Goal: Task Accomplishment & Management: Use online tool/utility

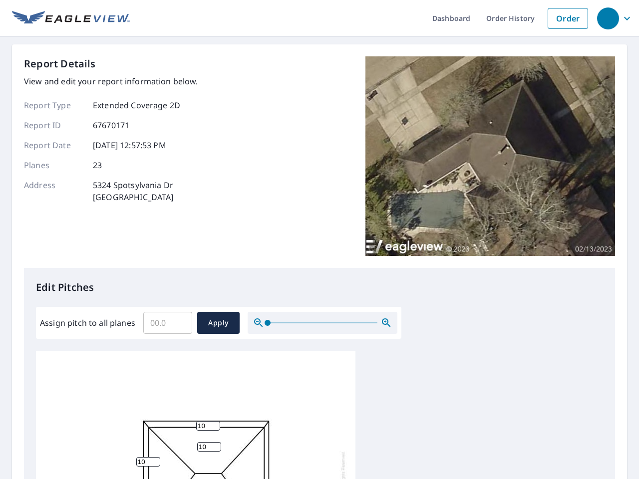
click at [319, 240] on div "Report Details View and edit your report information below. Report Type Extende…" at bounding box center [319, 162] width 591 height 212
click at [607, 18] on div "button" at bounding box center [608, 18] width 22 height 22
click at [168, 323] on input "Assign pitch to all planes" at bounding box center [167, 323] width 49 height 28
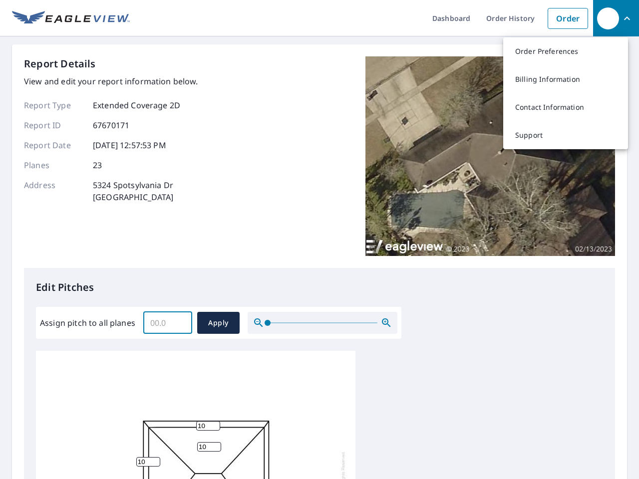
click at [218, 323] on span "Apply" at bounding box center [218, 323] width 26 height 12
click at [386, 323] on icon "button" at bounding box center [386, 323] width 12 height 12
